Goal: Use online tool/utility: Utilize a website feature to perform a specific function

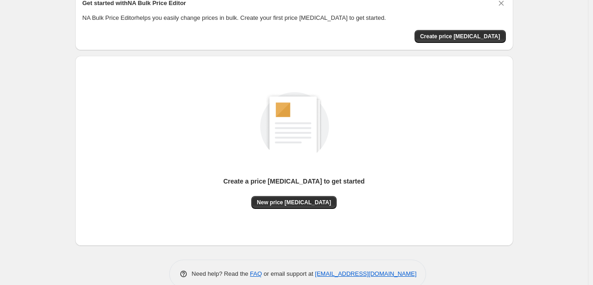
scroll to position [60, 0]
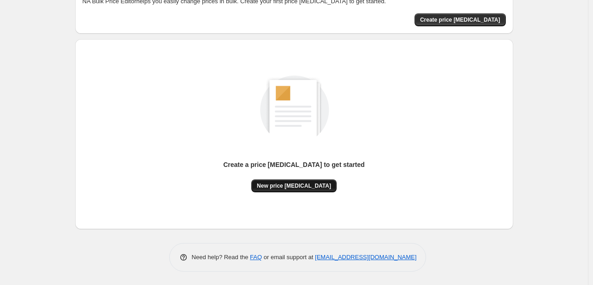
click at [295, 190] on button "New price [MEDICAL_DATA]" at bounding box center [293, 185] width 85 height 13
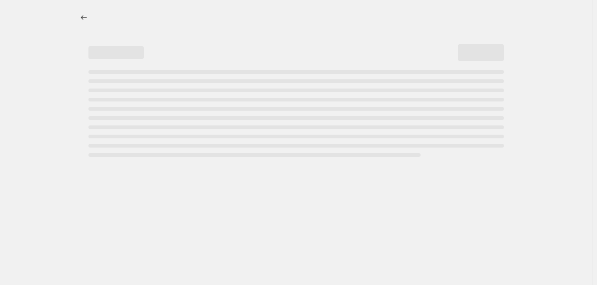
select select "percentage"
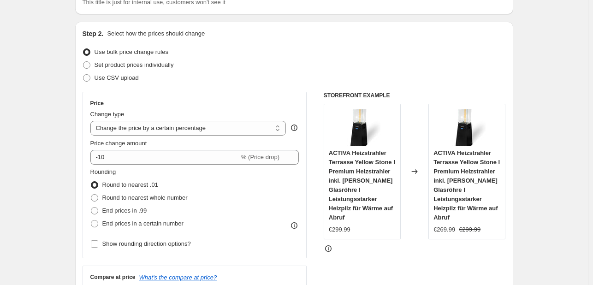
scroll to position [92, 0]
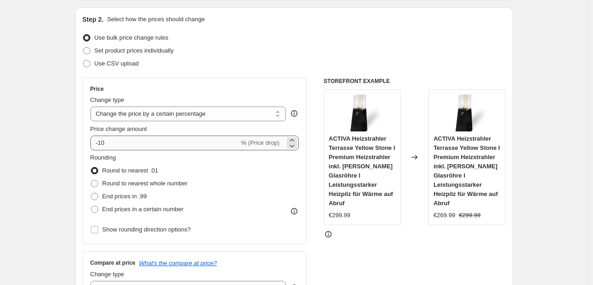
click at [166, 149] on div "Price Change type Change the price to a certain amount Change the price by a ce…" at bounding box center [194, 160] width 209 height 151
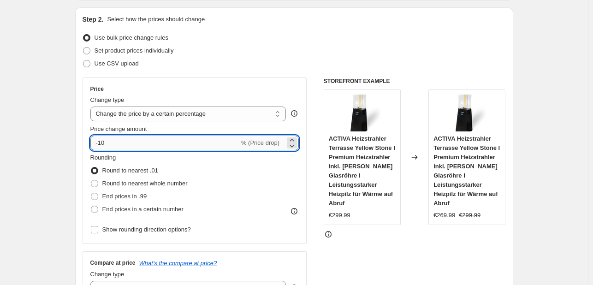
click at [168, 147] on input "-10" at bounding box center [164, 143] width 149 height 15
type input "-1"
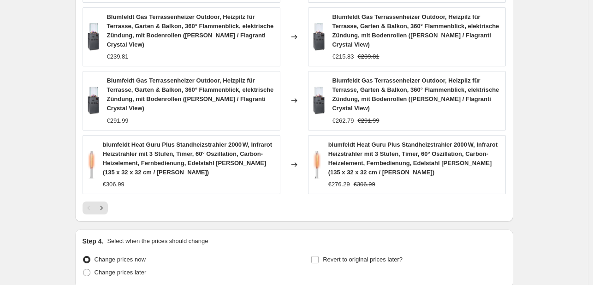
scroll to position [715, 0]
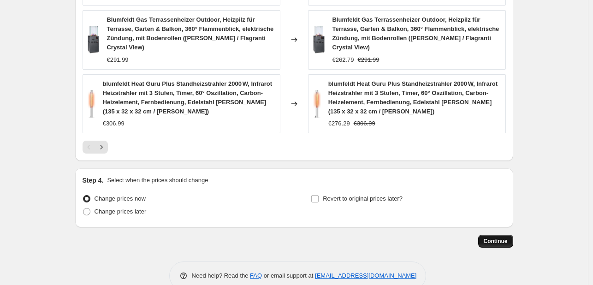
type input "-34"
click at [499, 235] on button "Continue" at bounding box center [495, 241] width 35 height 13
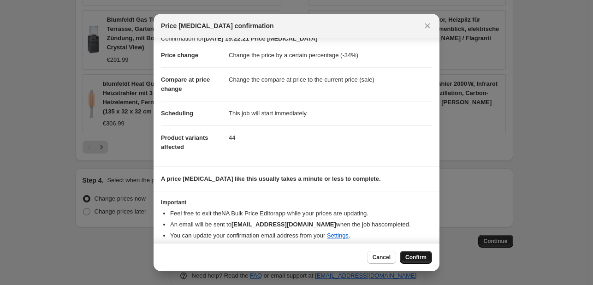
scroll to position [18, 0]
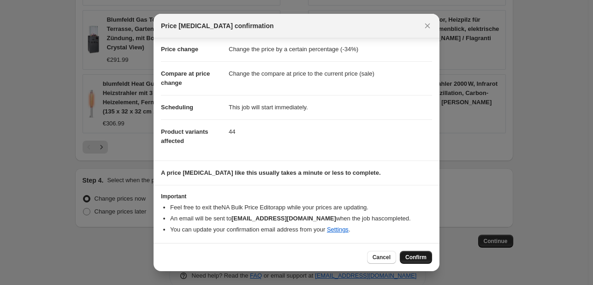
click at [416, 259] on span "Confirm" at bounding box center [415, 257] width 21 height 7
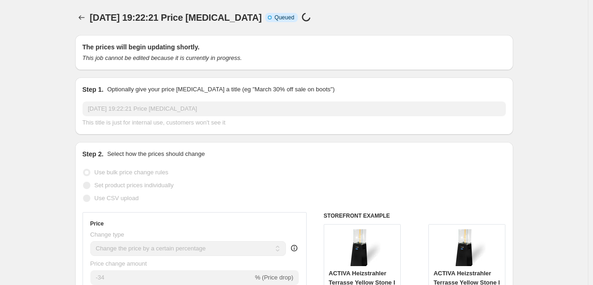
scroll to position [715, 0]
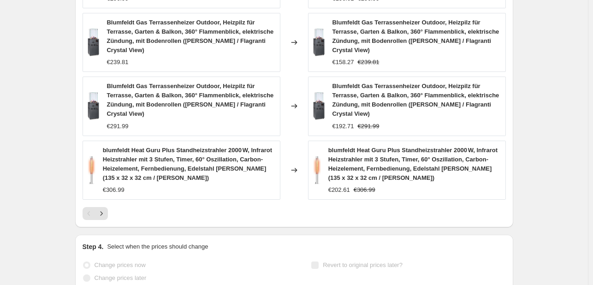
select select "percentage"
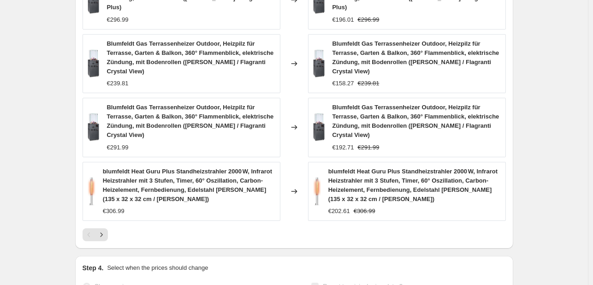
scroll to position [0, 0]
